Goal: Browse casually: Explore the website without a specific task or goal

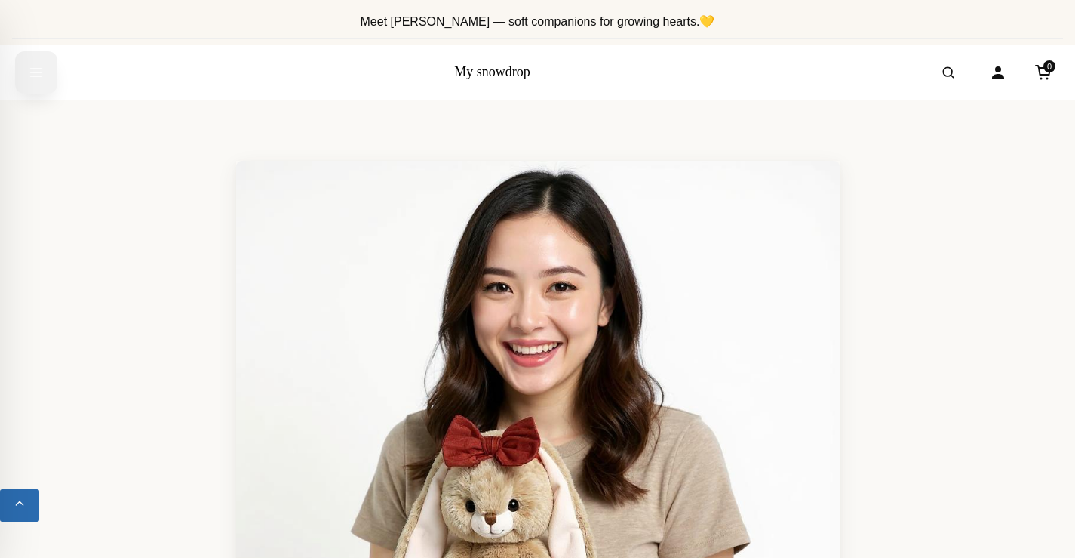
click at [31, 75] on icon "Open menu" at bounding box center [36, 73] width 11 height 8
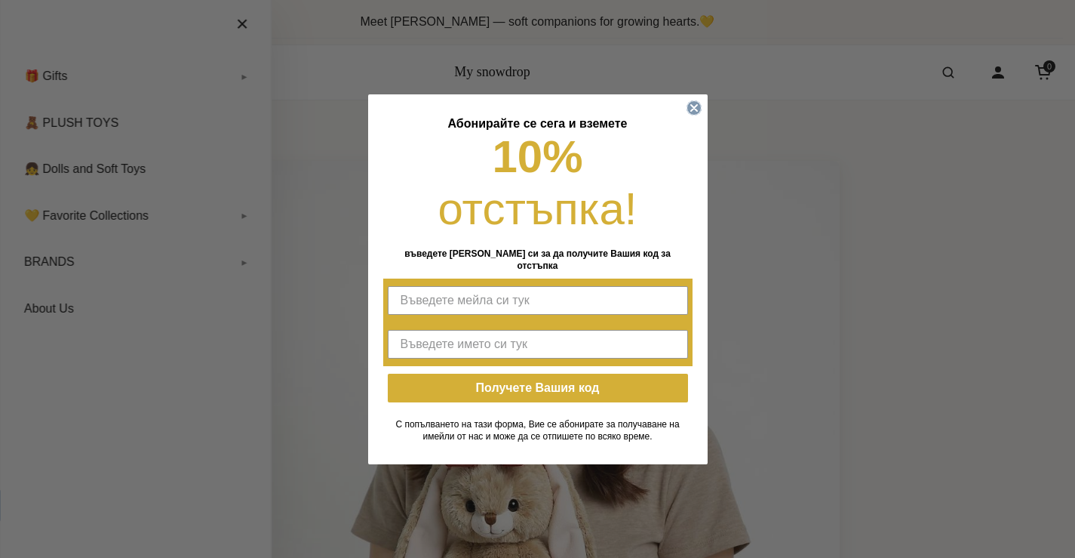
click at [691, 113] on circle "Close dialog" at bounding box center [694, 107] width 14 height 14
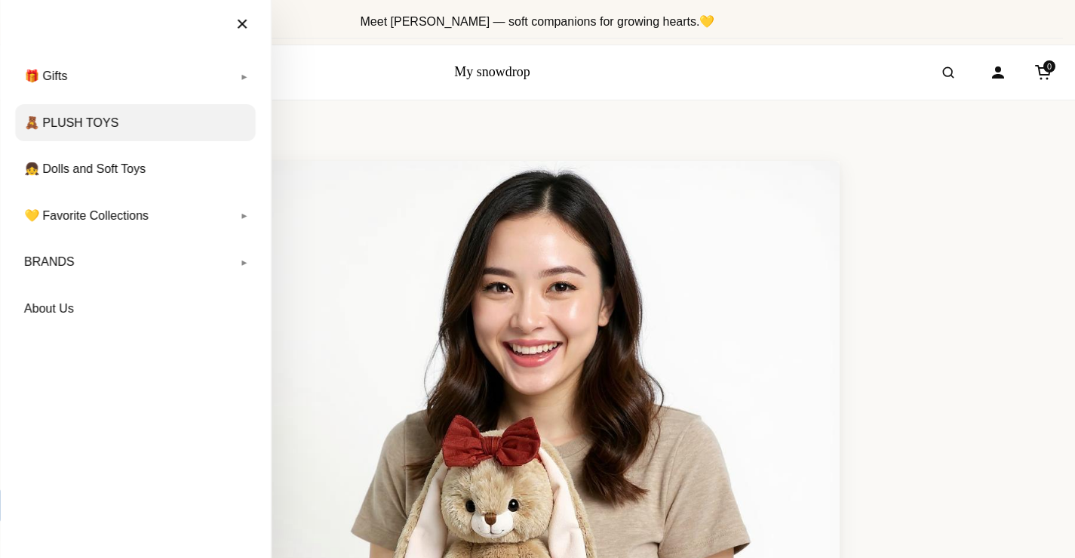
click at [105, 121] on link "🧸 PLUSH TOYS" at bounding box center [135, 123] width 241 height 38
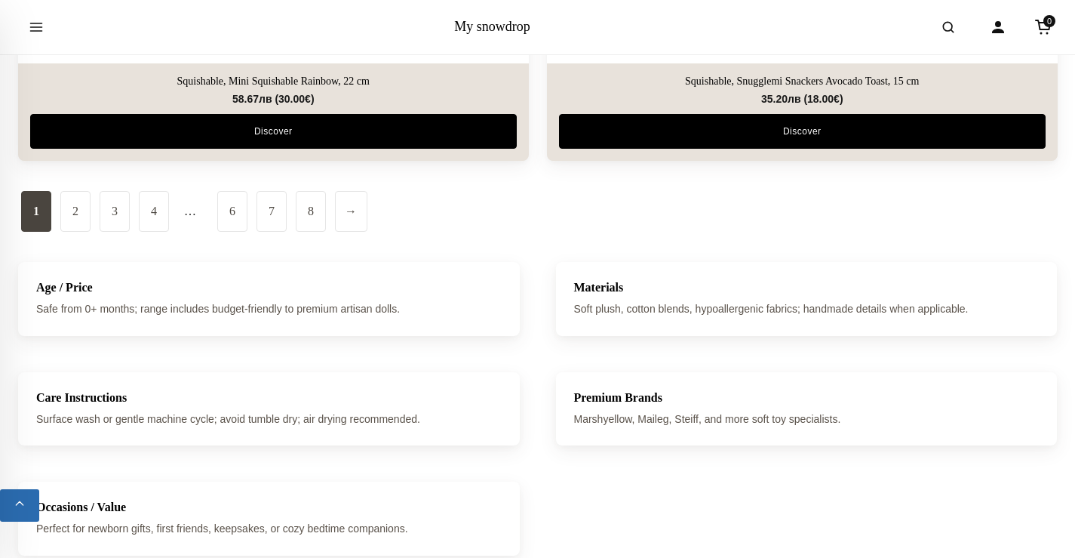
scroll to position [5302, 0]
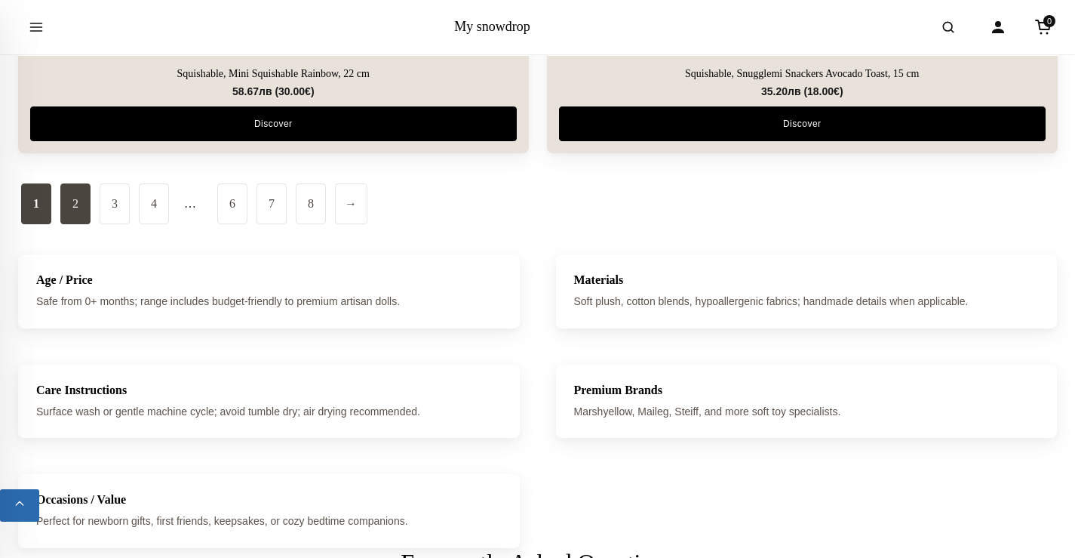
click at [73, 196] on link "2" at bounding box center [75, 203] width 30 height 41
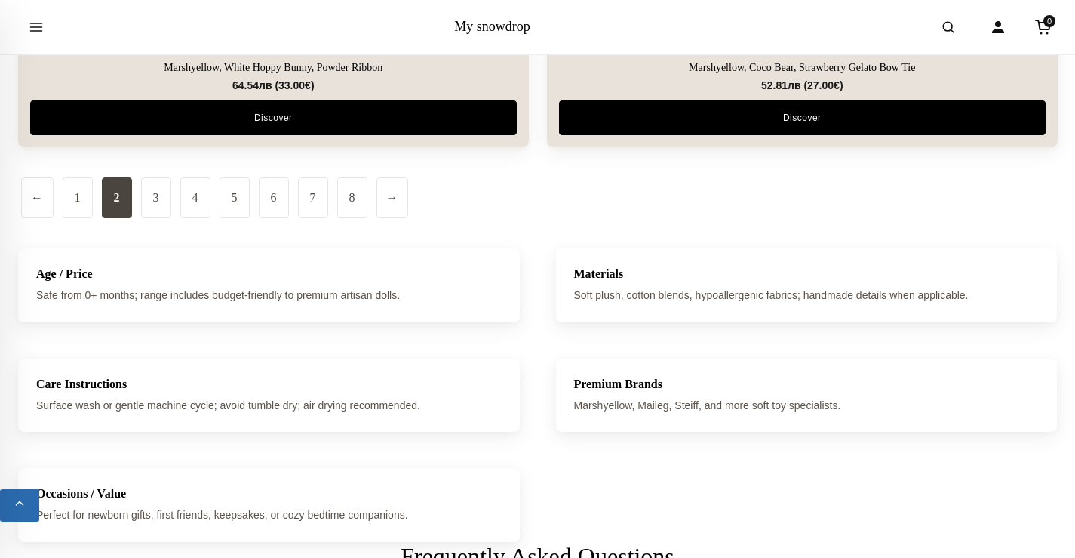
scroll to position [5266, 0]
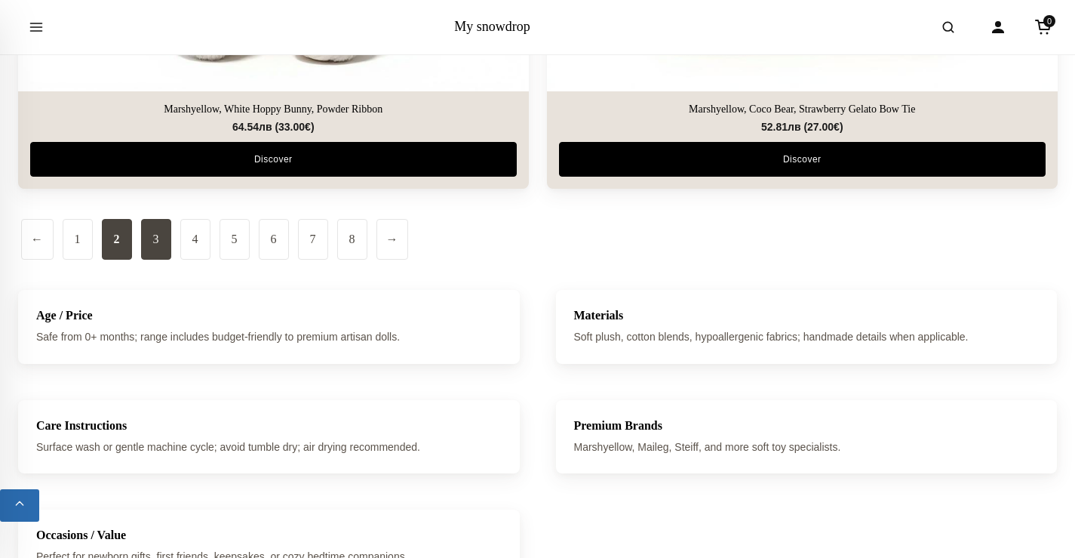
click at [161, 236] on link "3" at bounding box center [156, 239] width 30 height 41
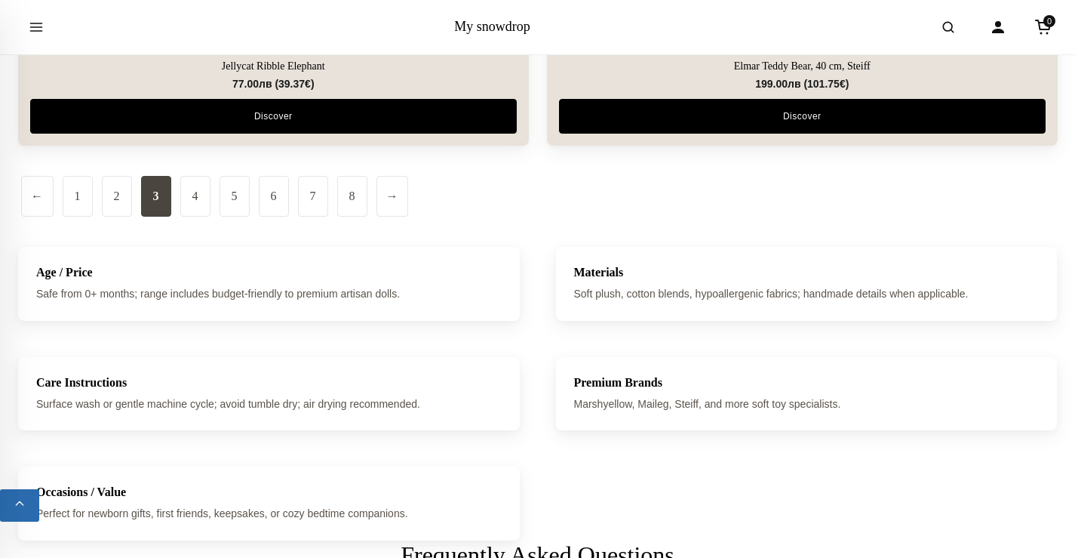
scroll to position [5387, 0]
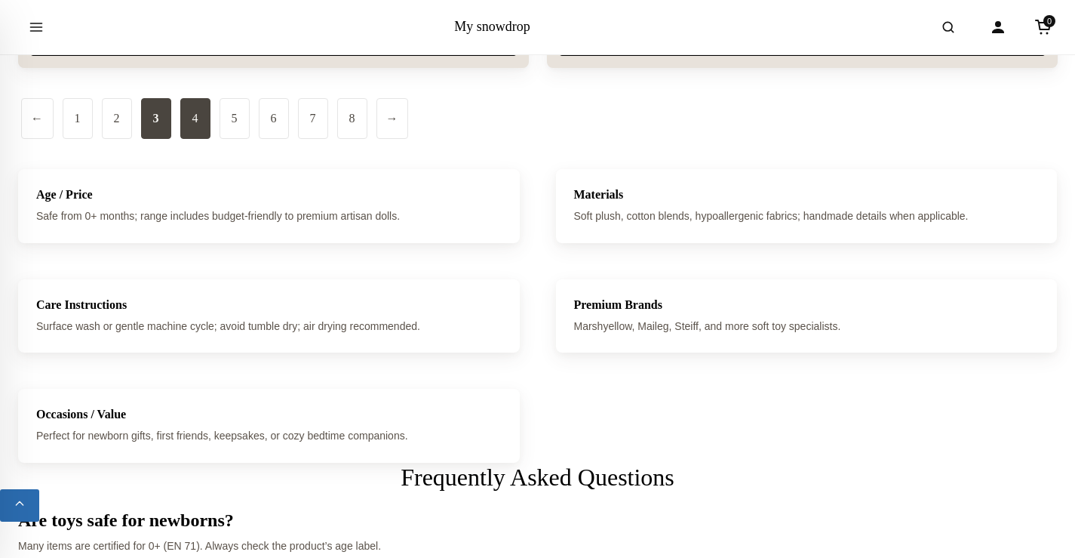
drag, startPoint x: 189, startPoint y: 114, endPoint x: 198, endPoint y: 110, distance: 9.1
click at [192, 113] on link "4" at bounding box center [195, 118] width 30 height 41
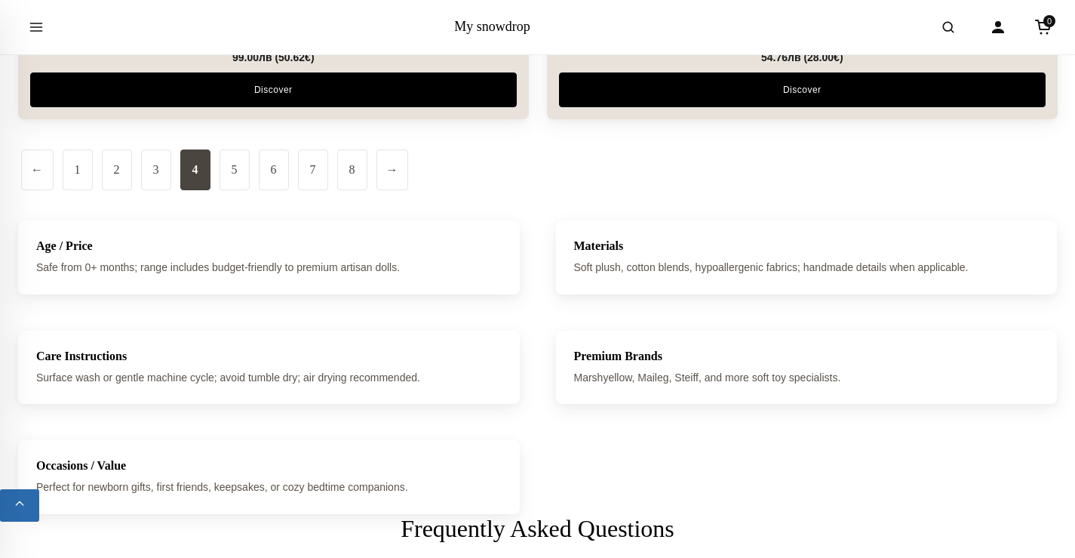
scroll to position [5333, 0]
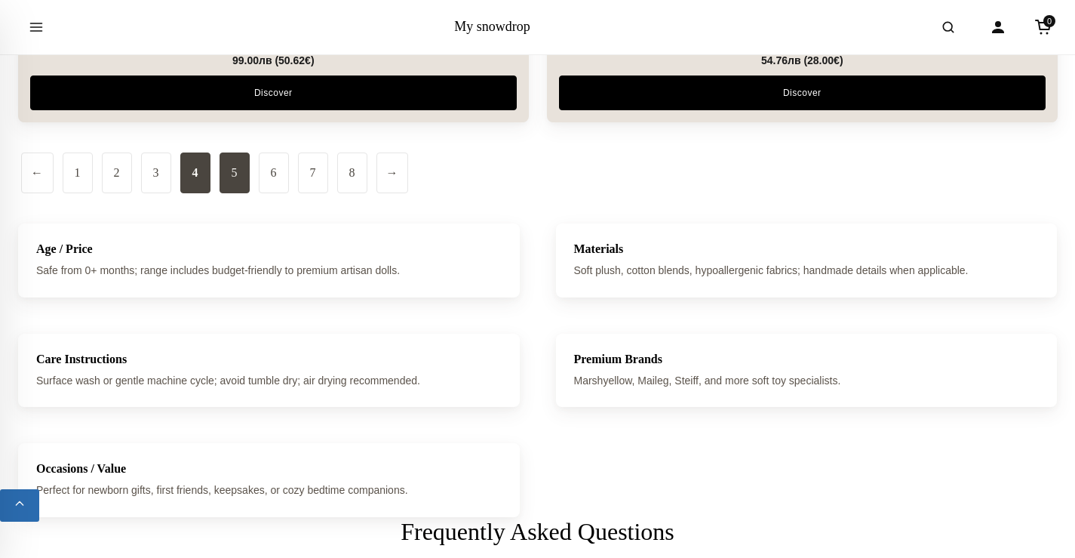
click at [230, 165] on link "5" at bounding box center [235, 172] width 30 height 41
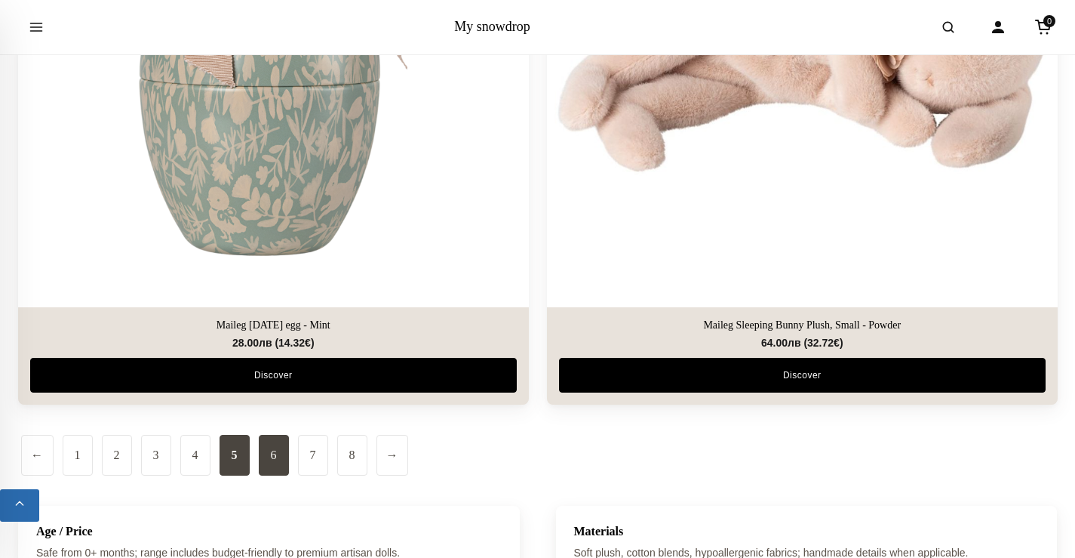
scroll to position [5051, 0]
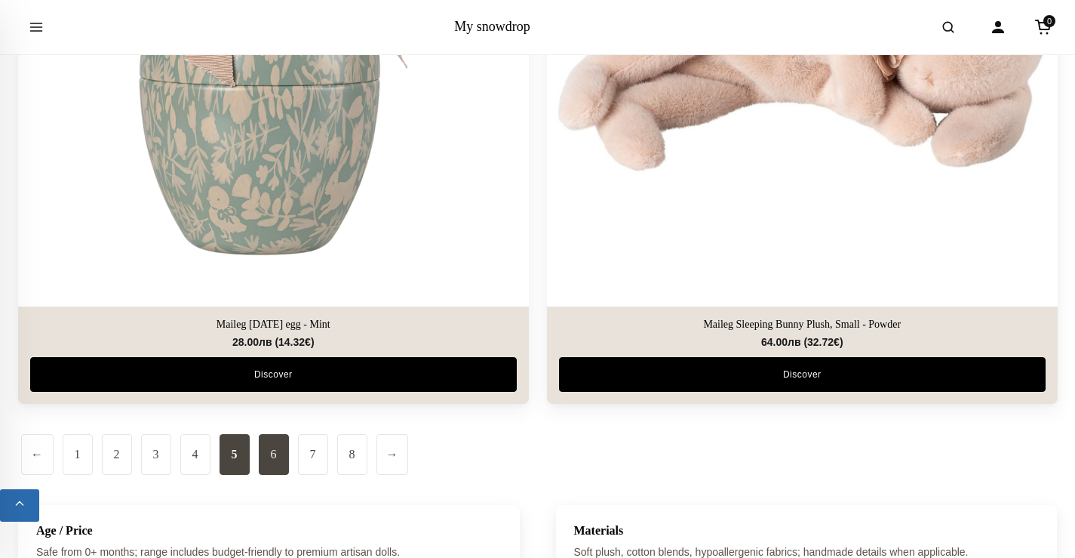
click at [276, 450] on link "6" at bounding box center [274, 454] width 30 height 41
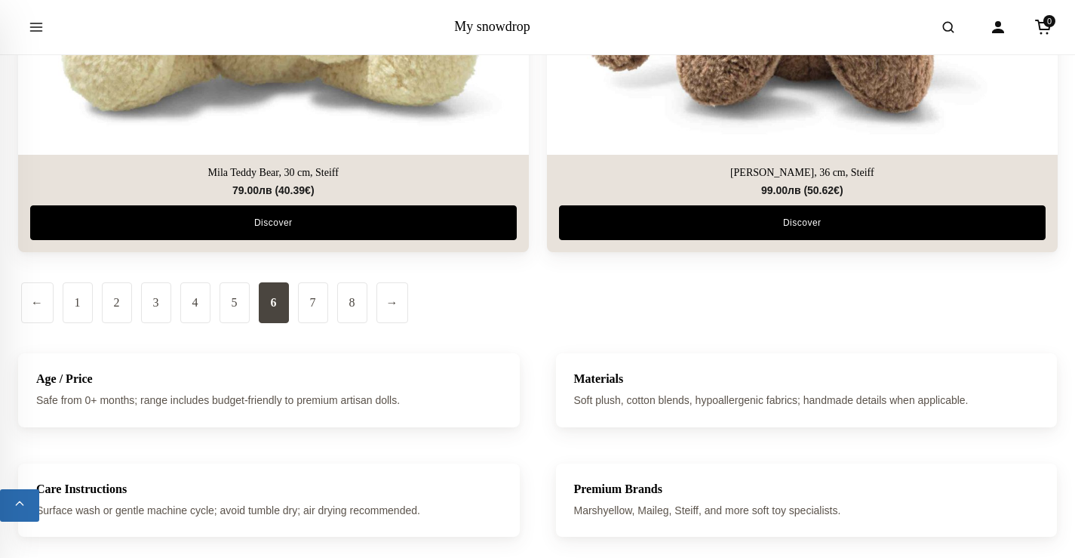
scroll to position [5158, 0]
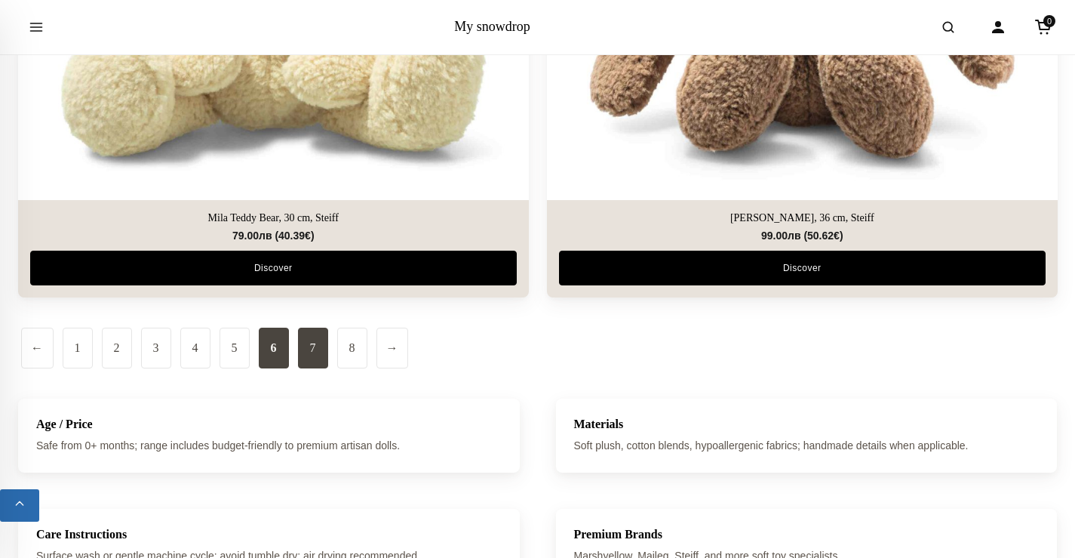
click at [309, 340] on link "7" at bounding box center [313, 347] width 30 height 41
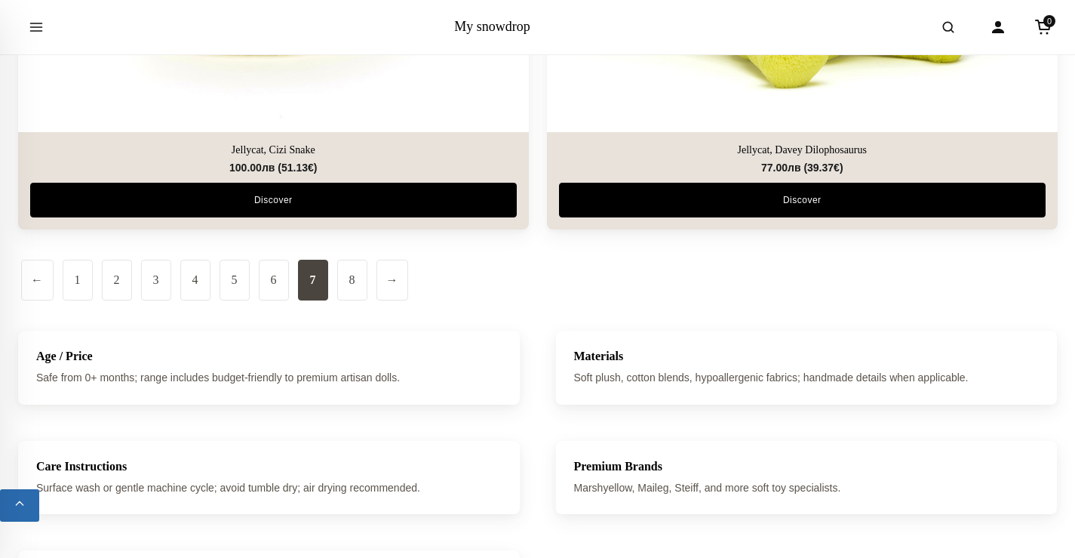
scroll to position [5328, 0]
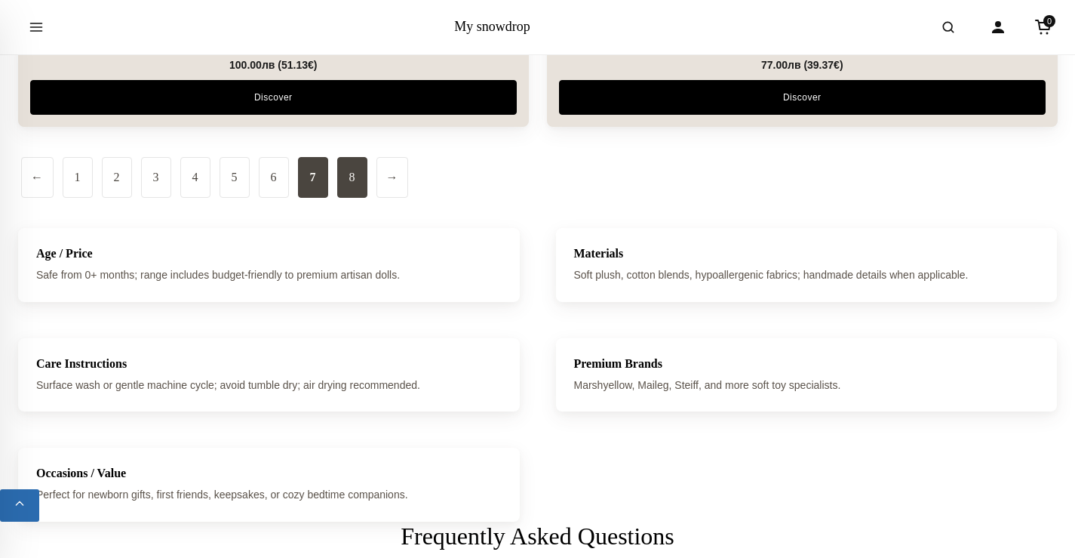
click at [347, 174] on link "8" at bounding box center [352, 177] width 30 height 41
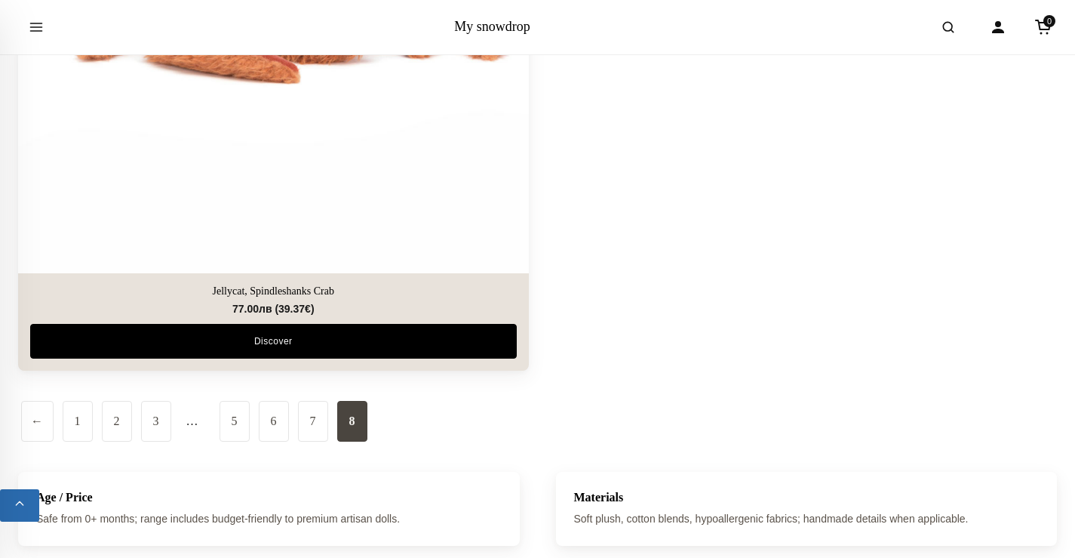
scroll to position [1345, 0]
